Goal: Task Accomplishment & Management: Manage account settings

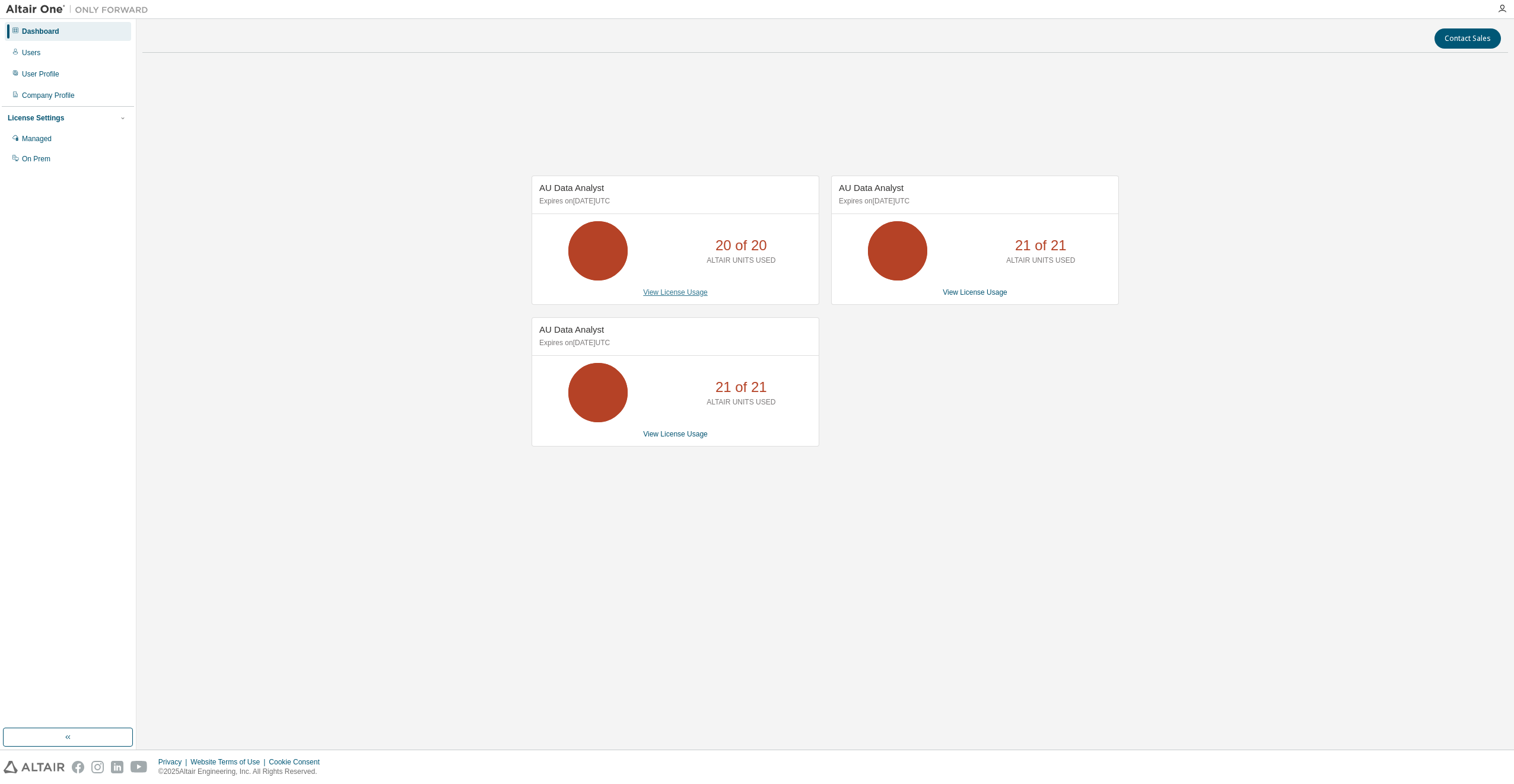
click at [682, 294] on link "View License Usage" at bounding box center [675, 292] width 65 height 9
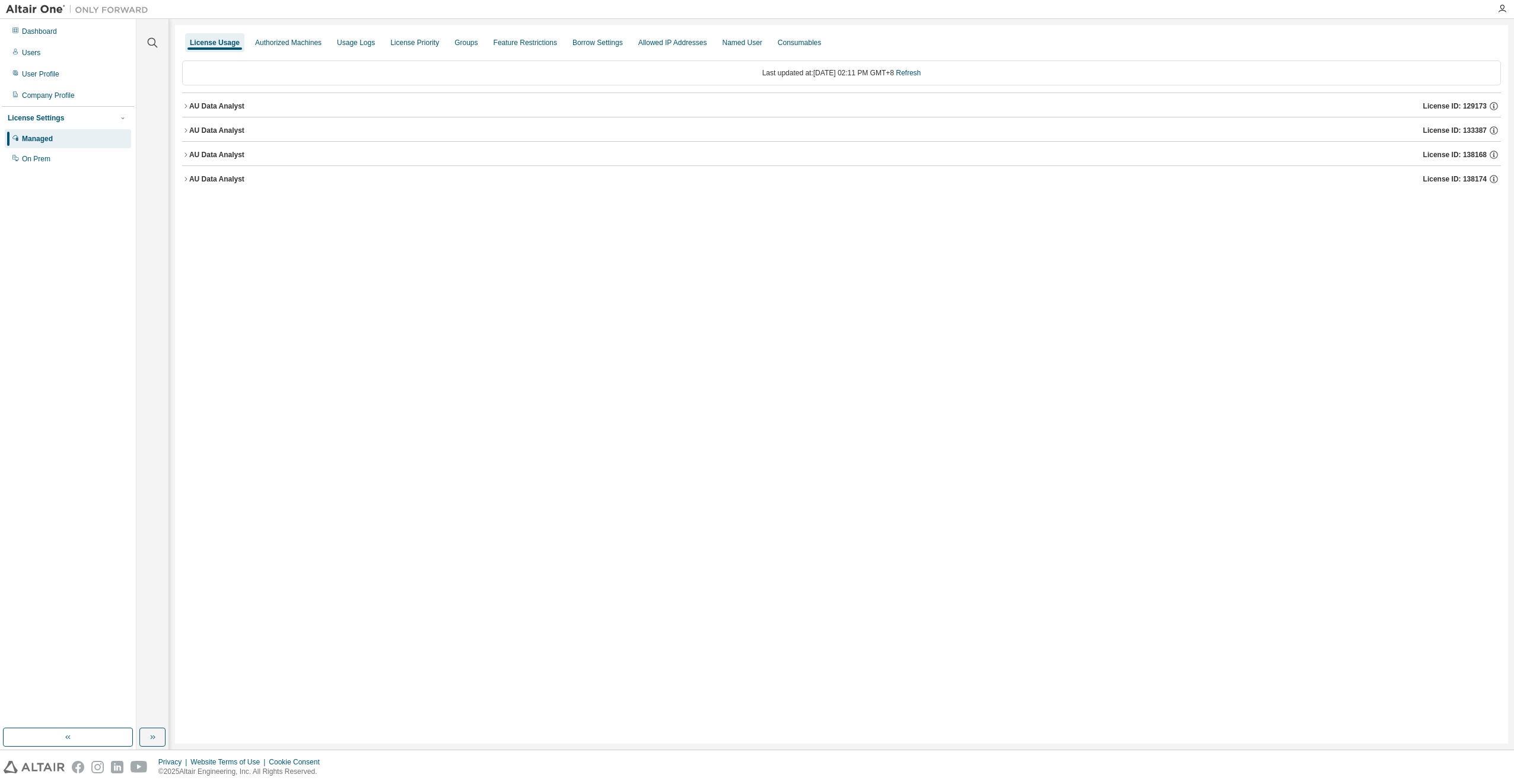
drag, startPoint x: 188, startPoint y: 129, endPoint x: 249, endPoint y: 154, distance: 65.9
click at [191, 130] on button "AU Data Analyst License ID: 133387" at bounding box center [841, 130] width 1319 height 26
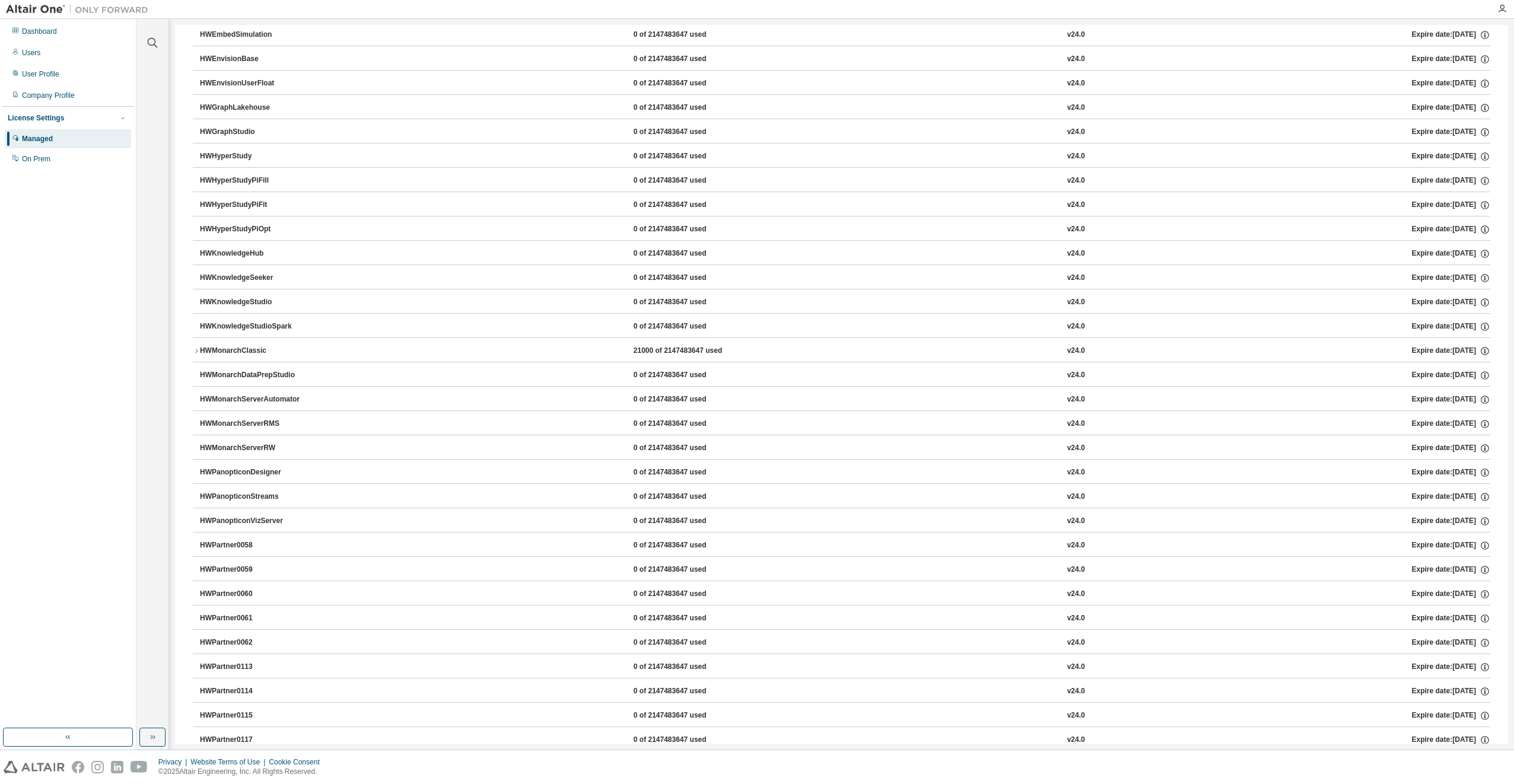
scroll to position [475, 0]
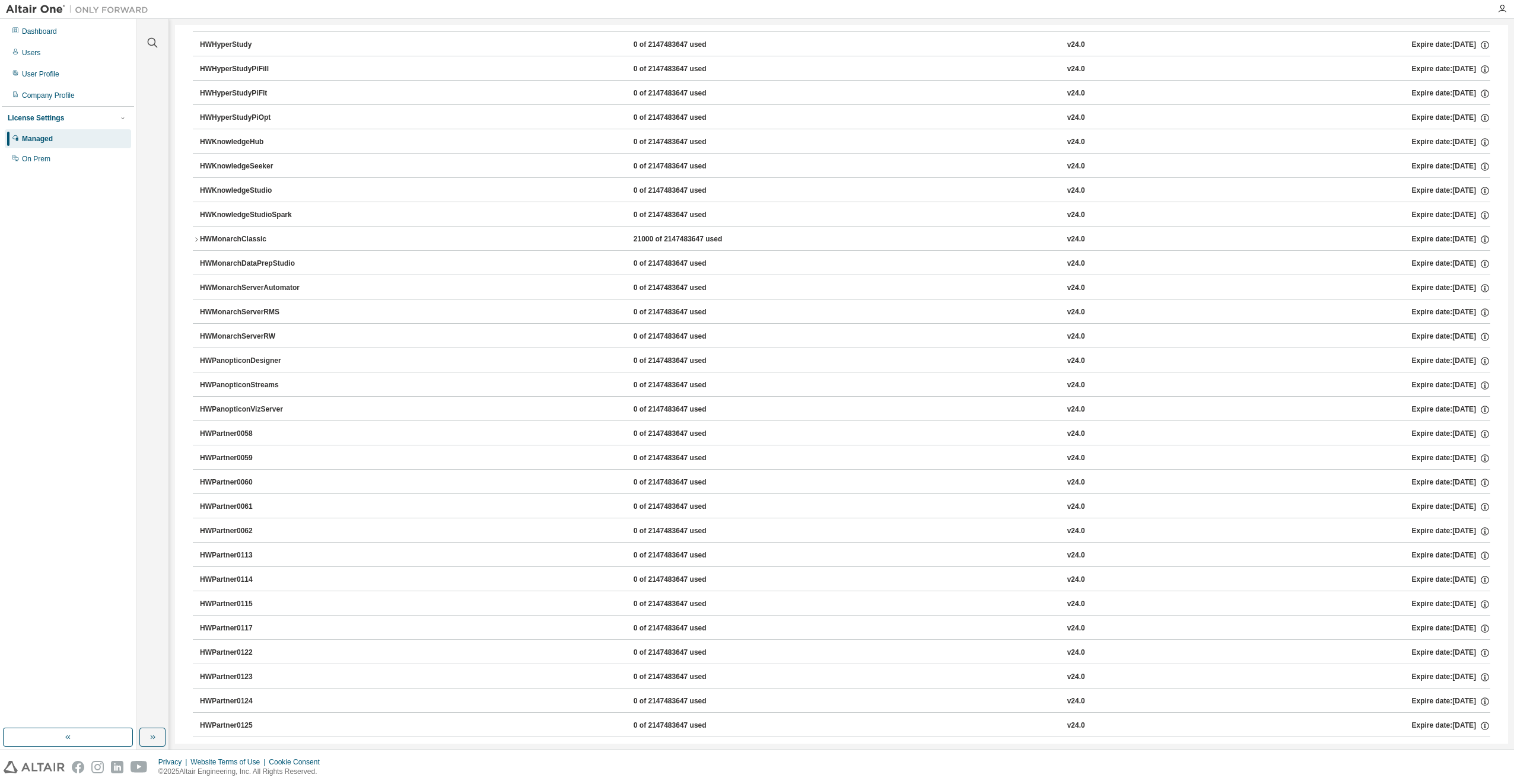
click at [189, 239] on div "HyperWorks 21000 of 21000 used v24.0 Expire date: 2025-12-19 GlobalZoneAP 21000…" at bounding box center [841, 593] width 1319 height 1852
click at [194, 241] on icon "button" at bounding box center [196, 239] width 7 height 7
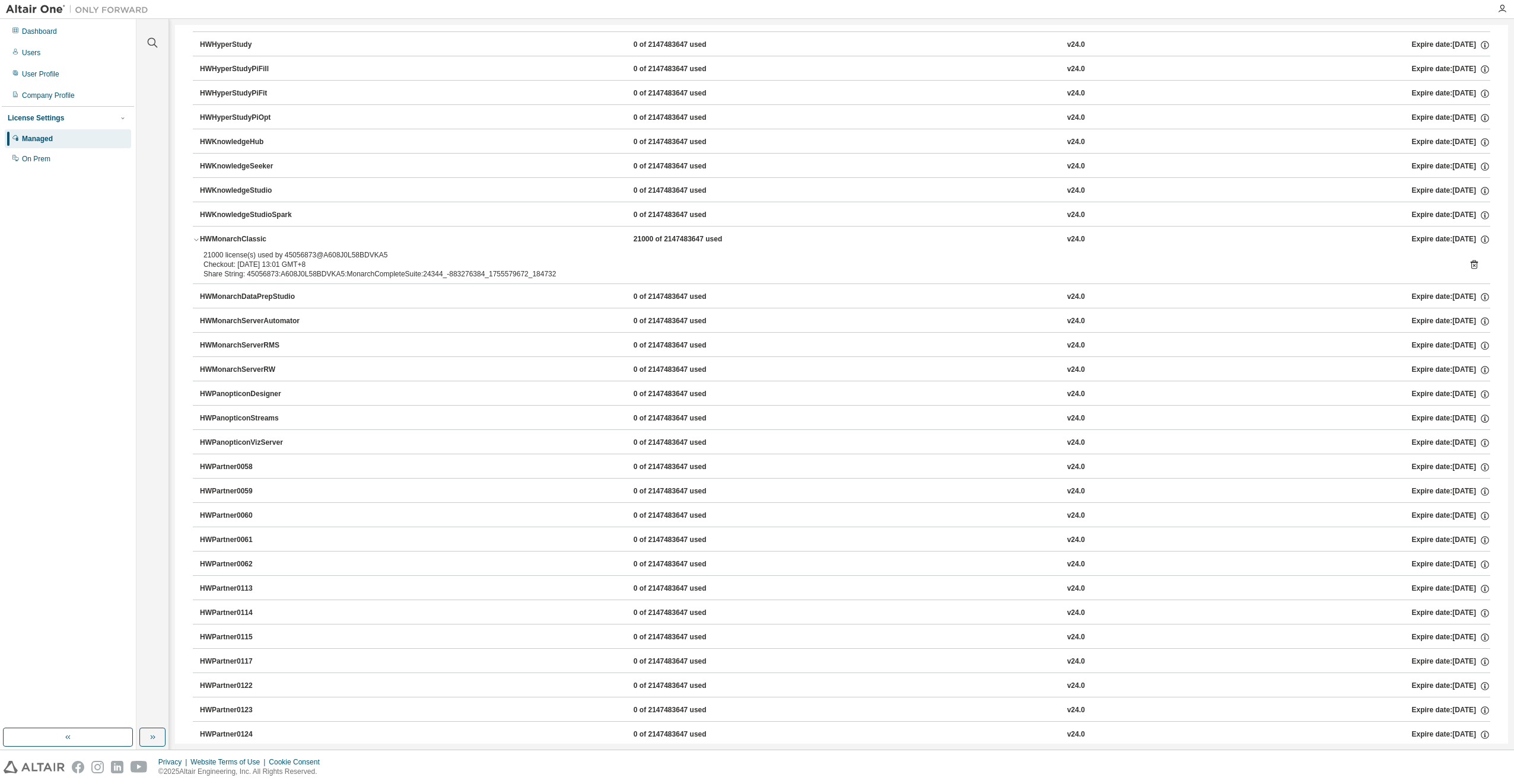
click at [194, 241] on icon "button" at bounding box center [196, 239] width 7 height 7
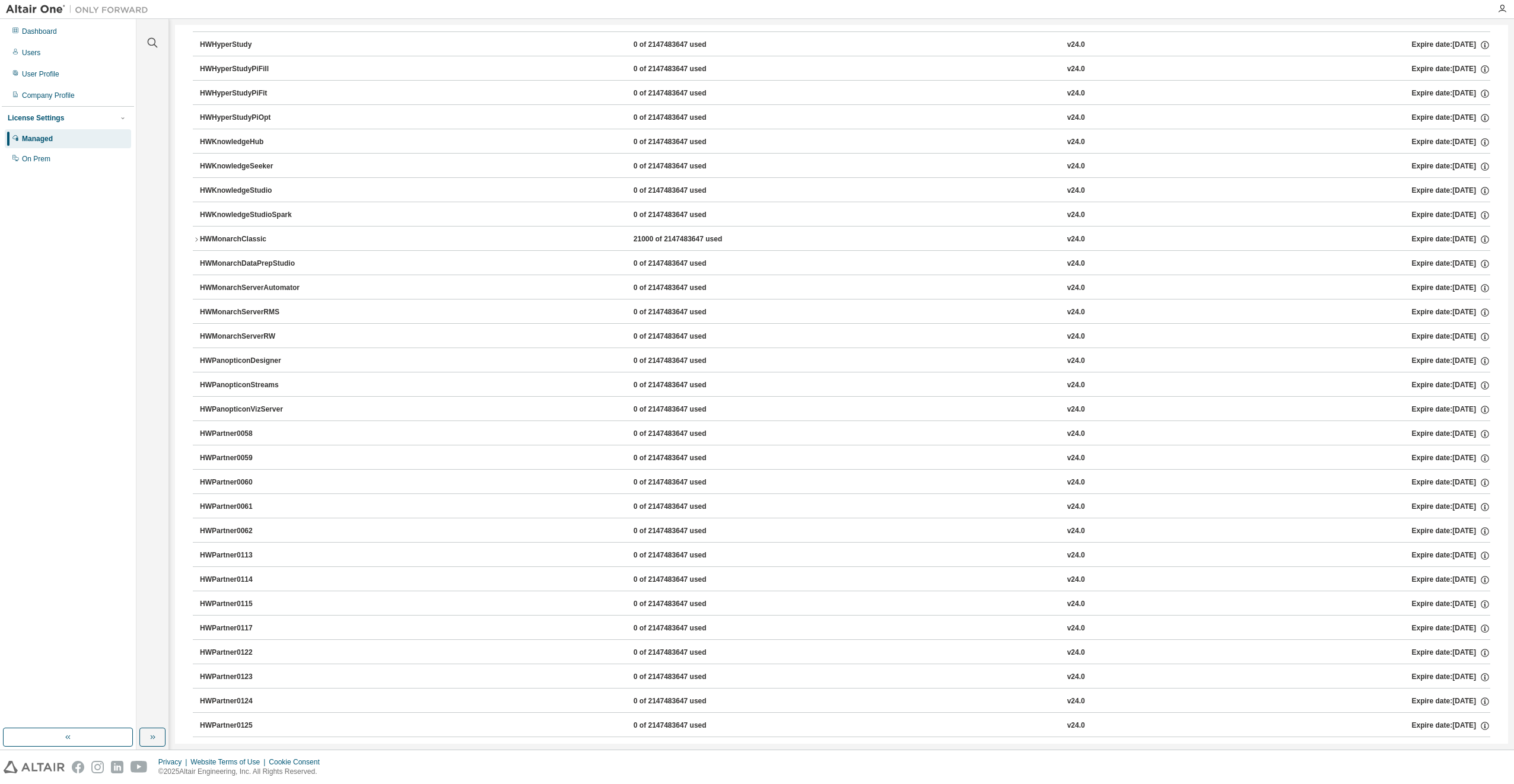
click at [194, 241] on icon "button" at bounding box center [196, 239] width 7 height 7
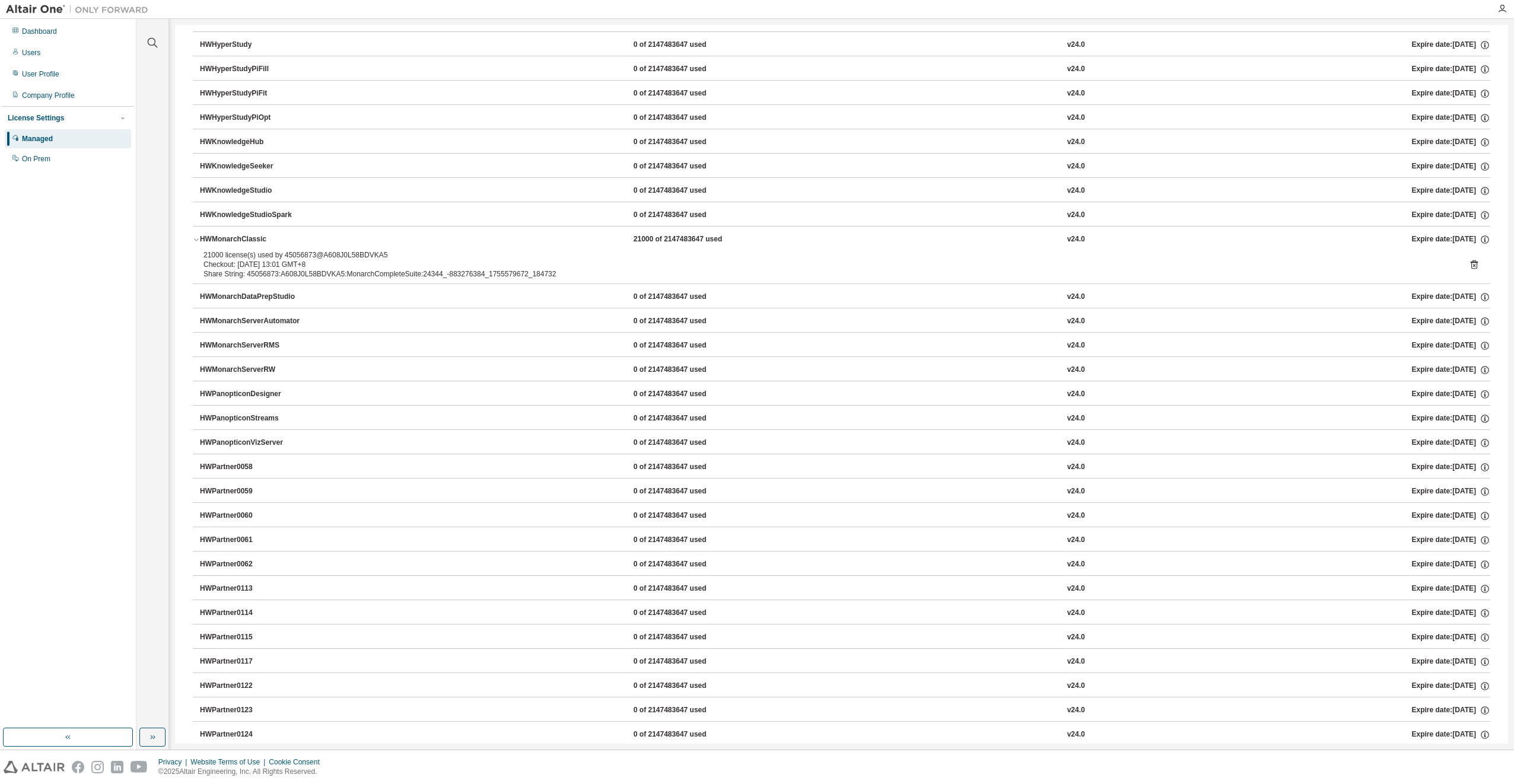
click at [1469, 264] on icon at bounding box center [1474, 264] width 11 height 11
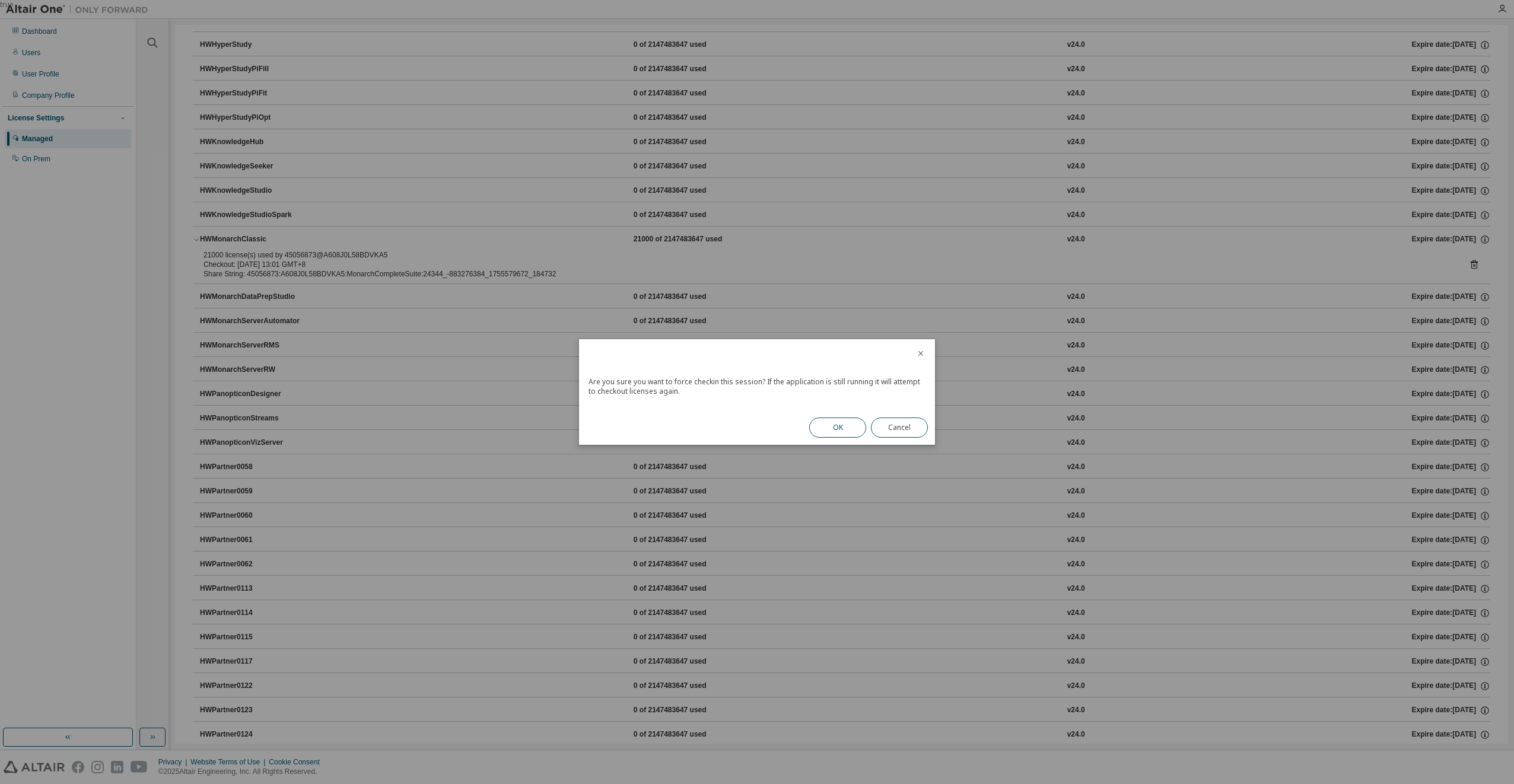
click at [830, 425] on button "OK" at bounding box center [837, 427] width 57 height 20
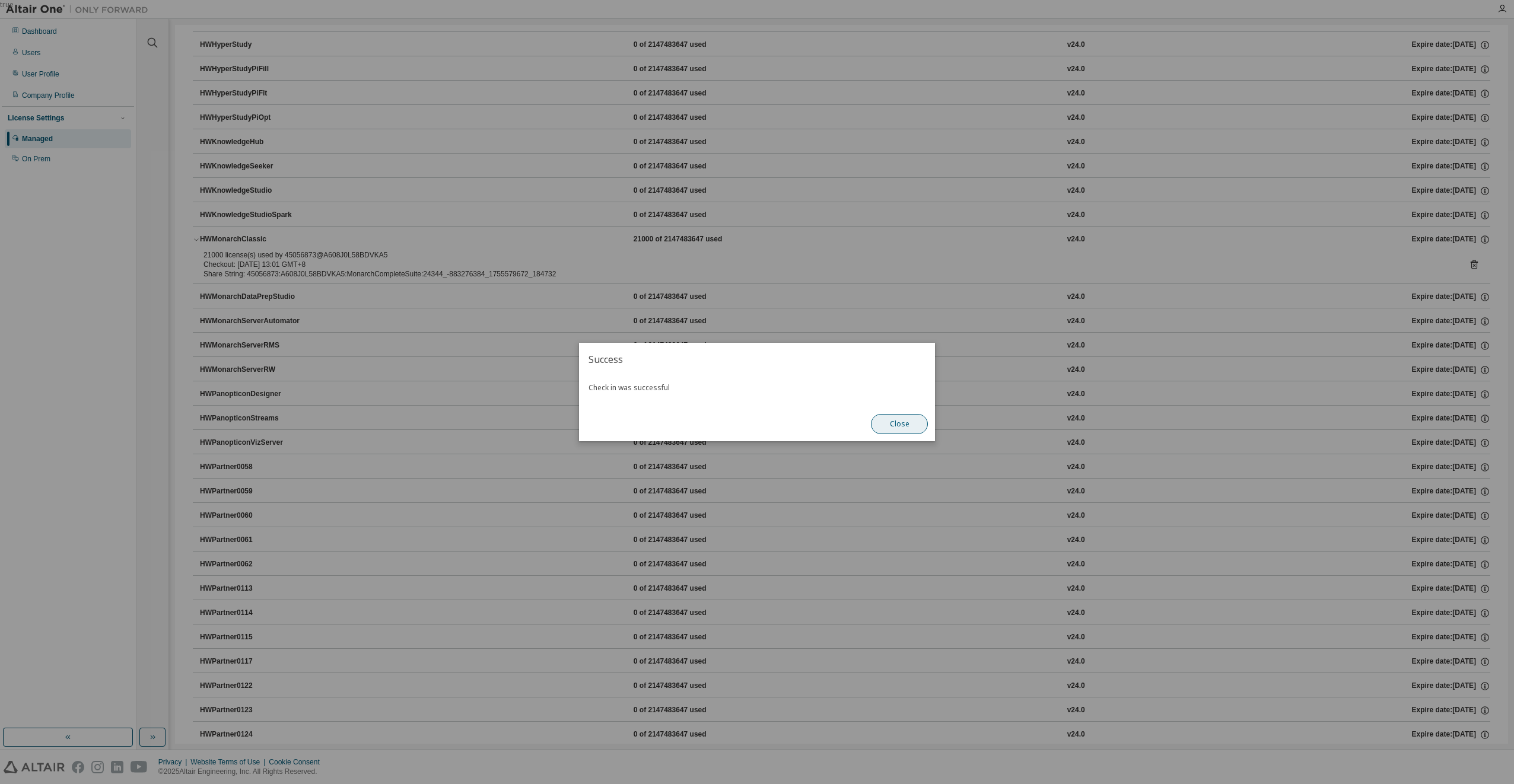
click at [913, 421] on button "Close" at bounding box center [900, 424] width 57 height 20
